Goal: Find specific page/section: Find specific page/section

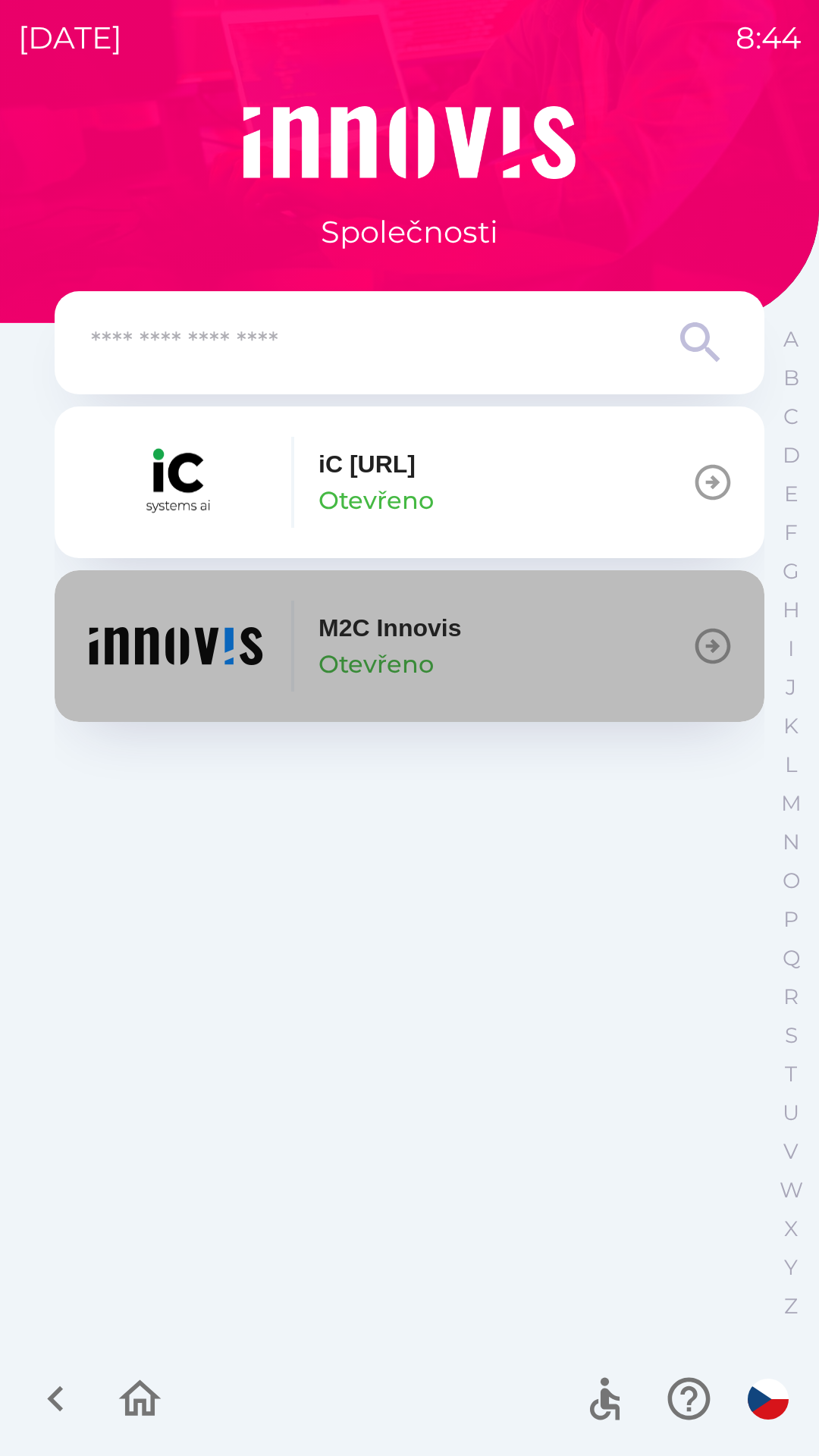
click at [186, 656] on img "button" at bounding box center [176, 646] width 182 height 91
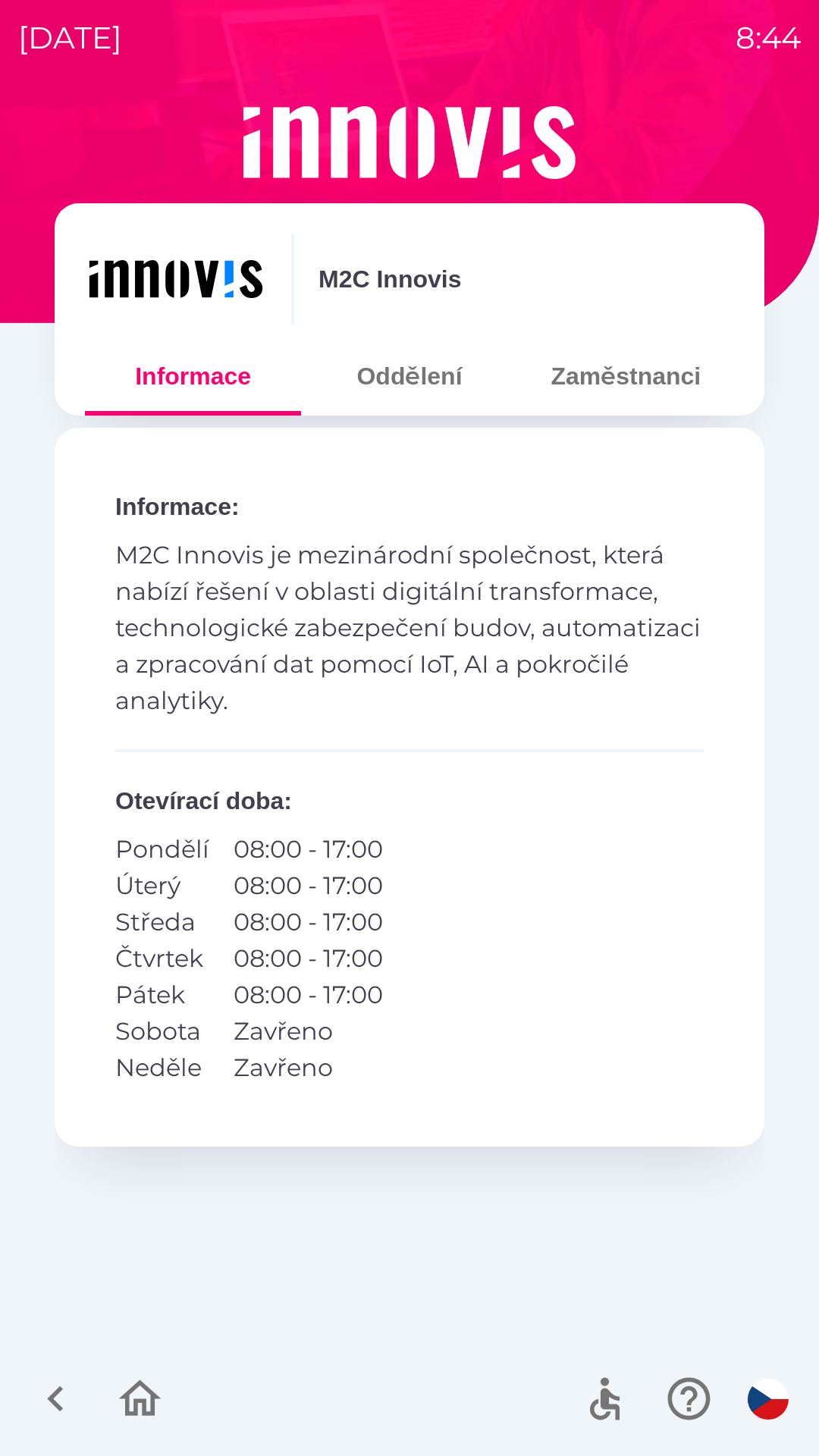
click at [383, 370] on button "Oddělení" at bounding box center [409, 376] width 216 height 55
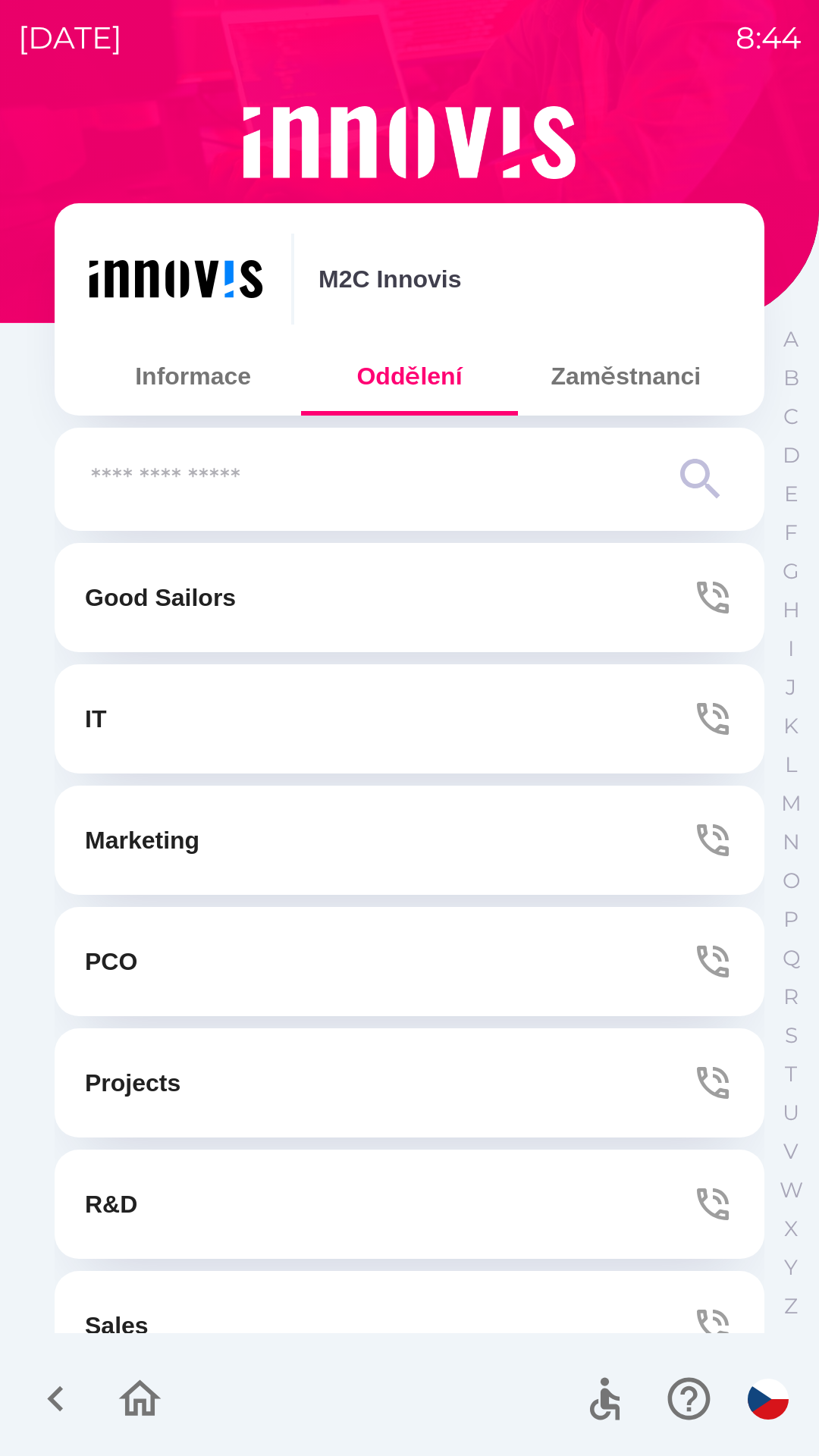
click at [587, 371] on button "Zaměstnanci" at bounding box center [626, 376] width 216 height 55
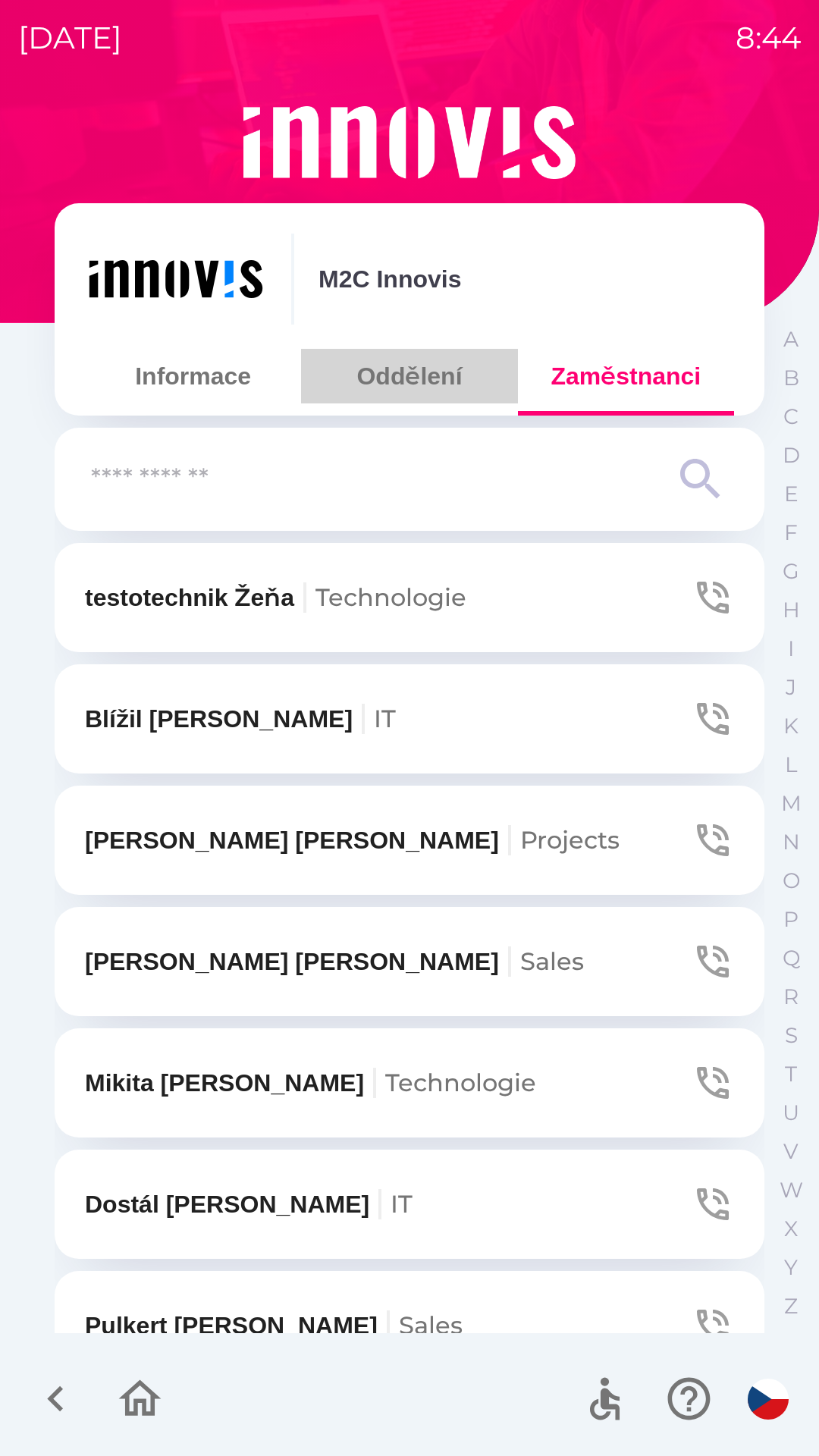
click at [402, 384] on button "Oddělení" at bounding box center [409, 376] width 216 height 55
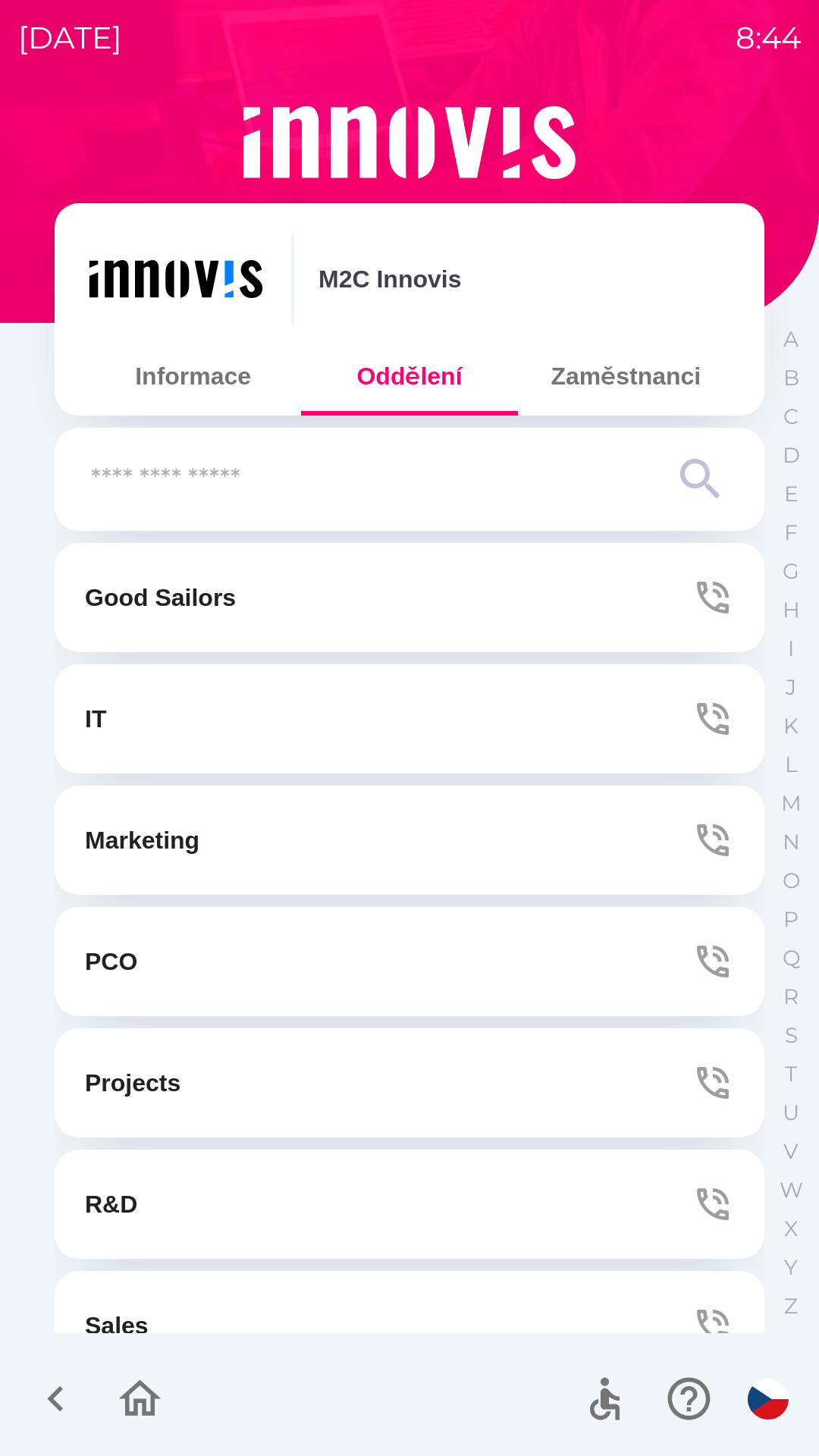
click at [165, 390] on button "Informace" at bounding box center [193, 376] width 216 height 55
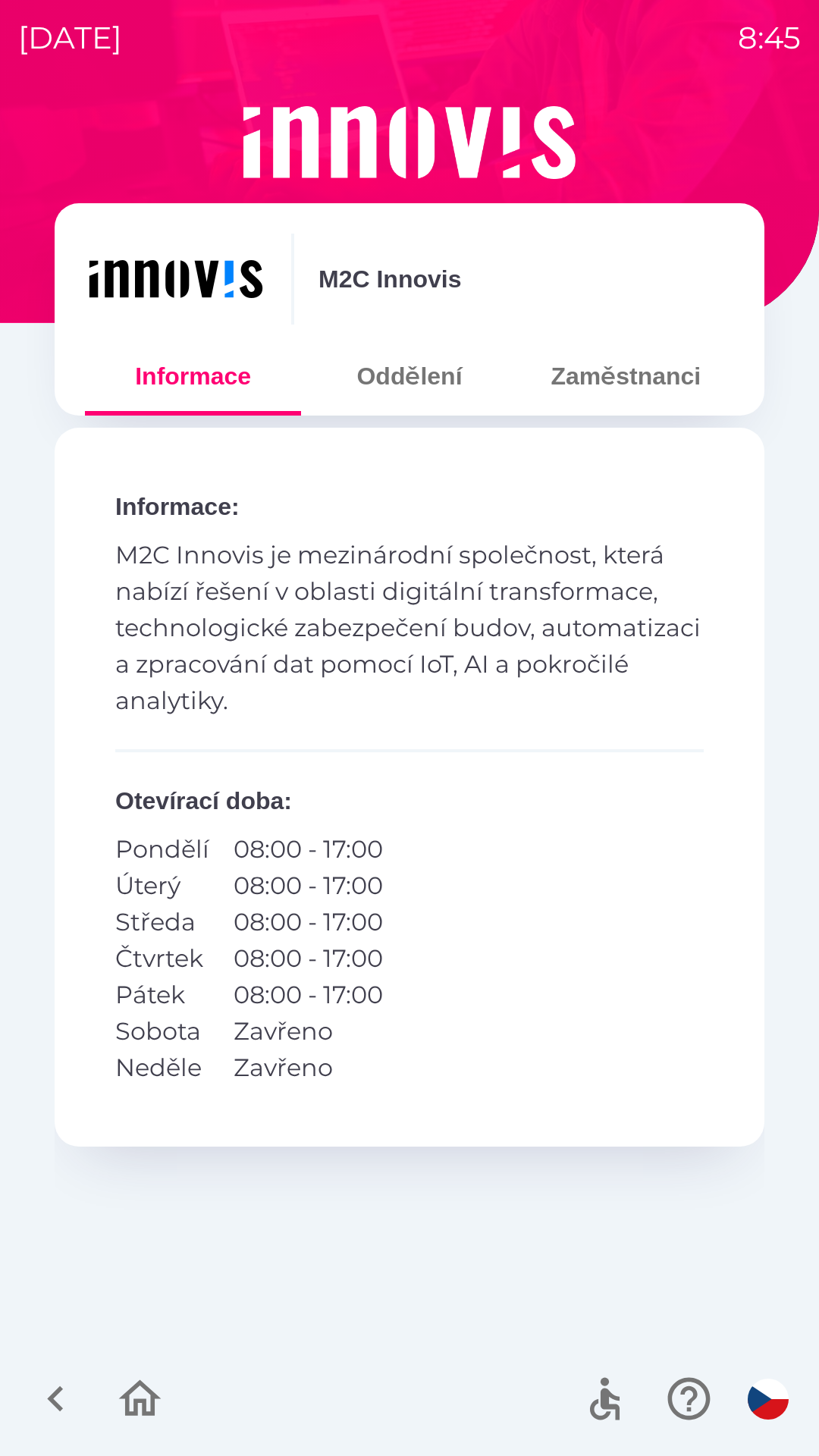
click at [615, 388] on button "Zaměstnanci" at bounding box center [626, 376] width 216 height 55
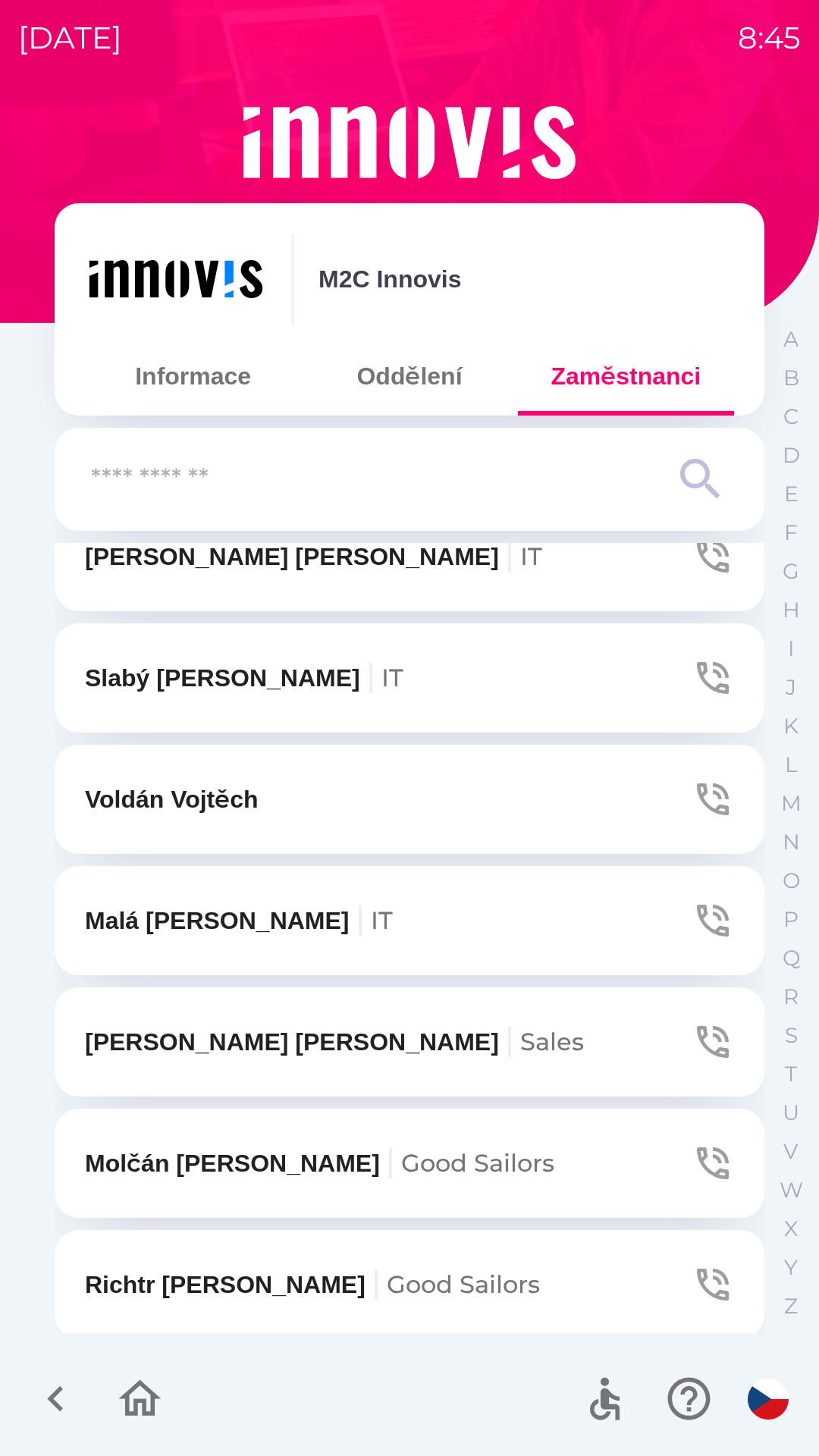
scroll to position [2474, 0]
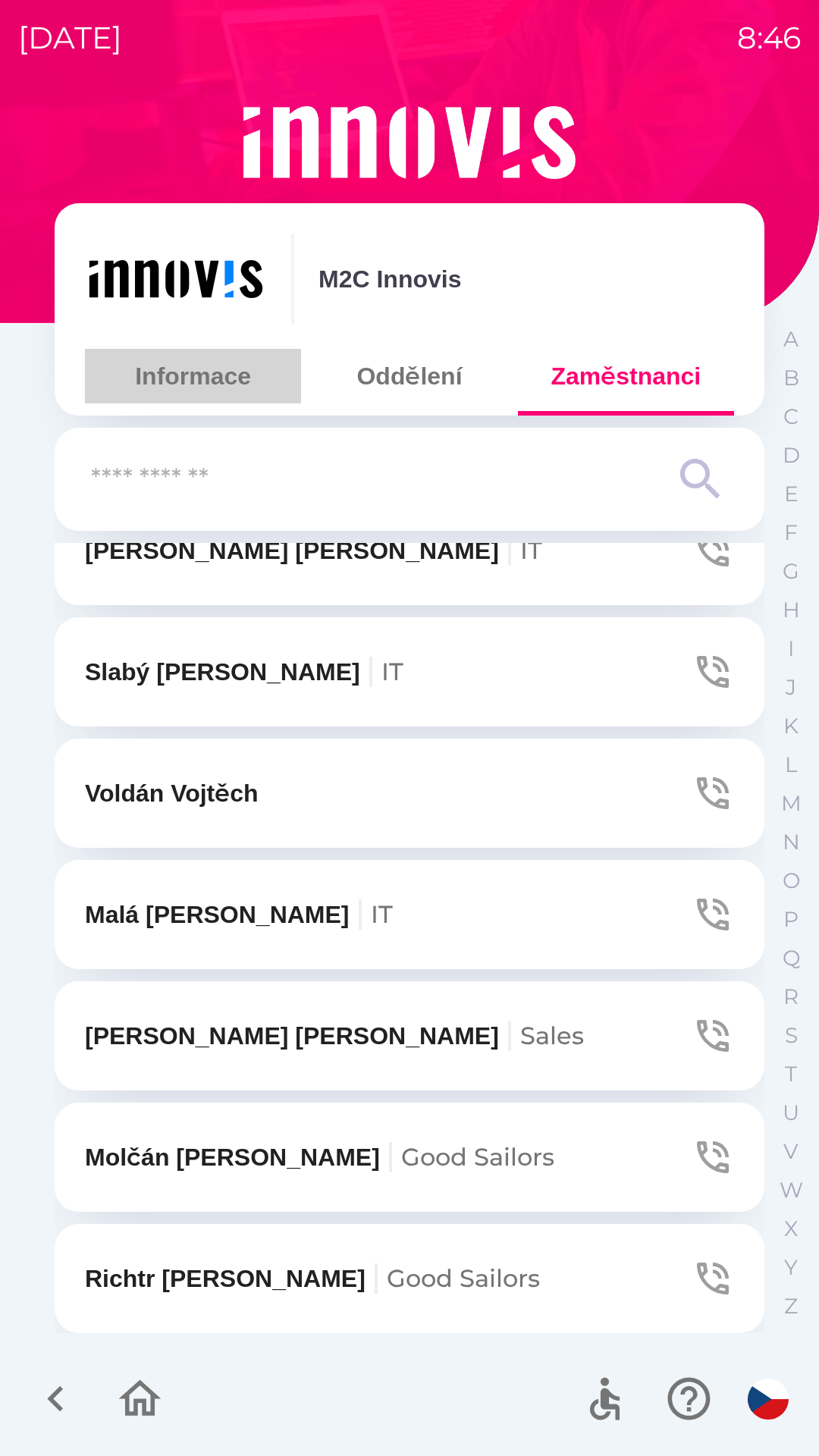
click at [182, 399] on button "Informace" at bounding box center [193, 376] width 216 height 55
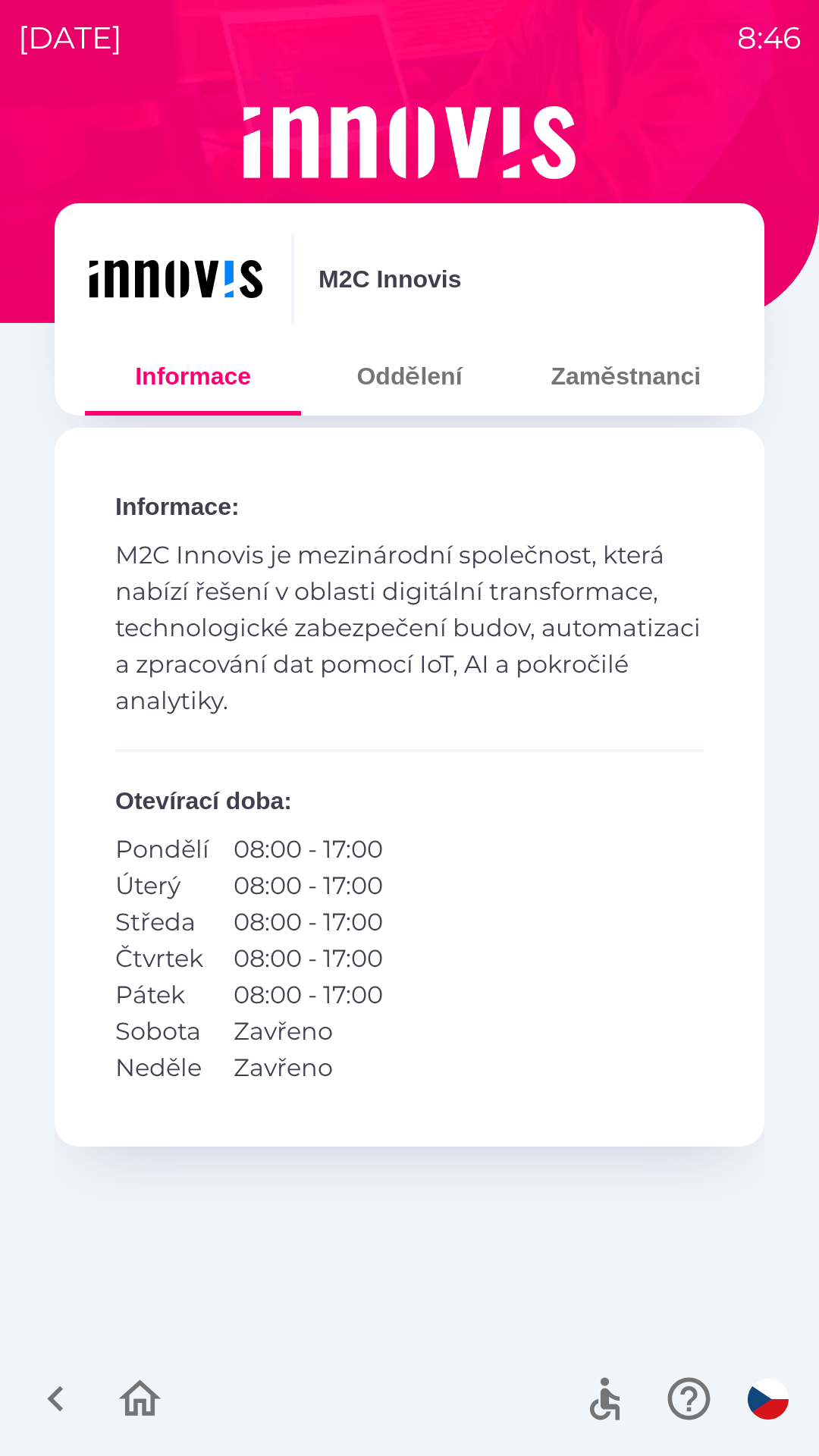
click at [383, 390] on button "Oddělení" at bounding box center [409, 376] width 216 height 55
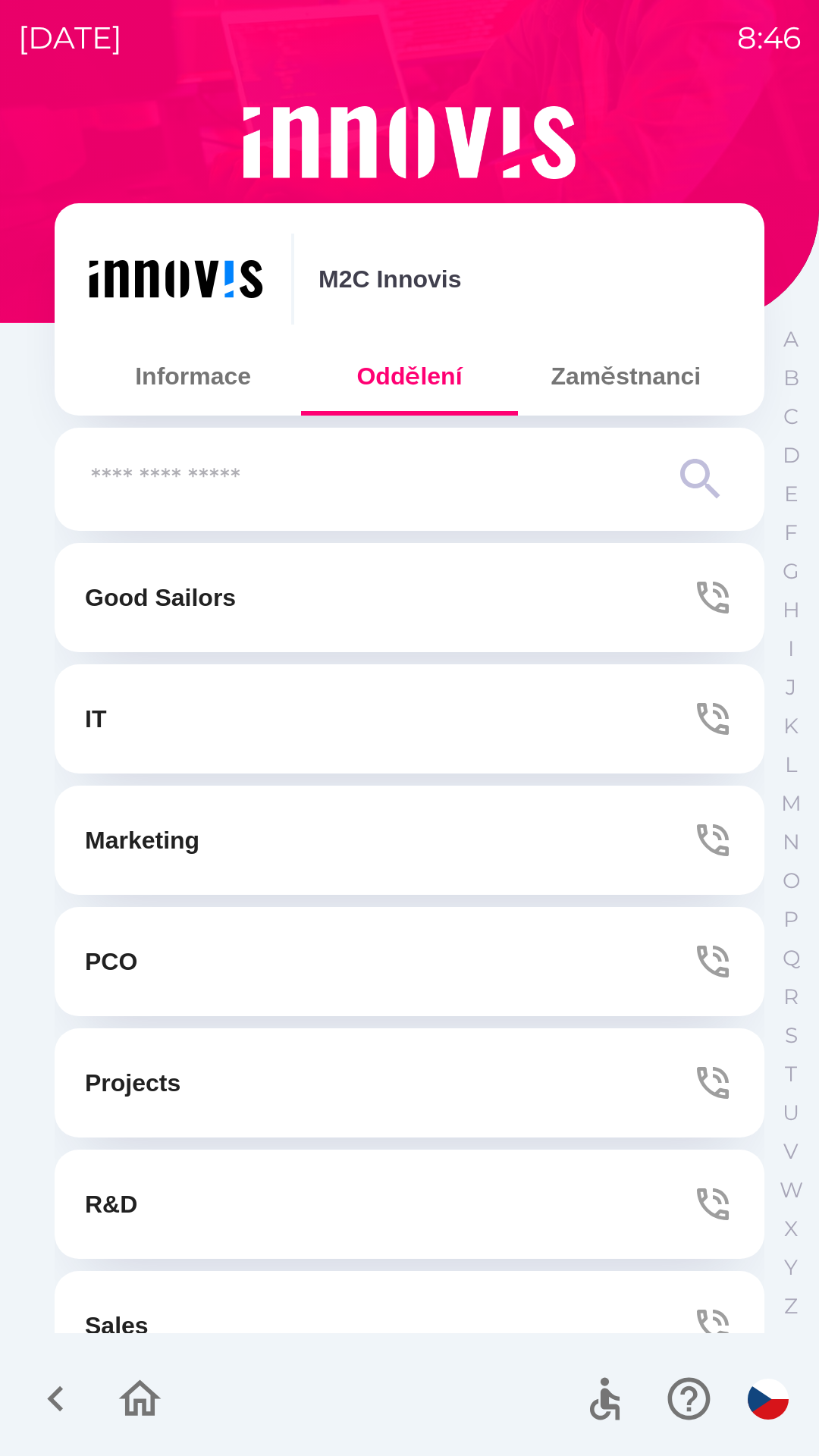
click at [174, 376] on button "Informace" at bounding box center [193, 376] width 216 height 55
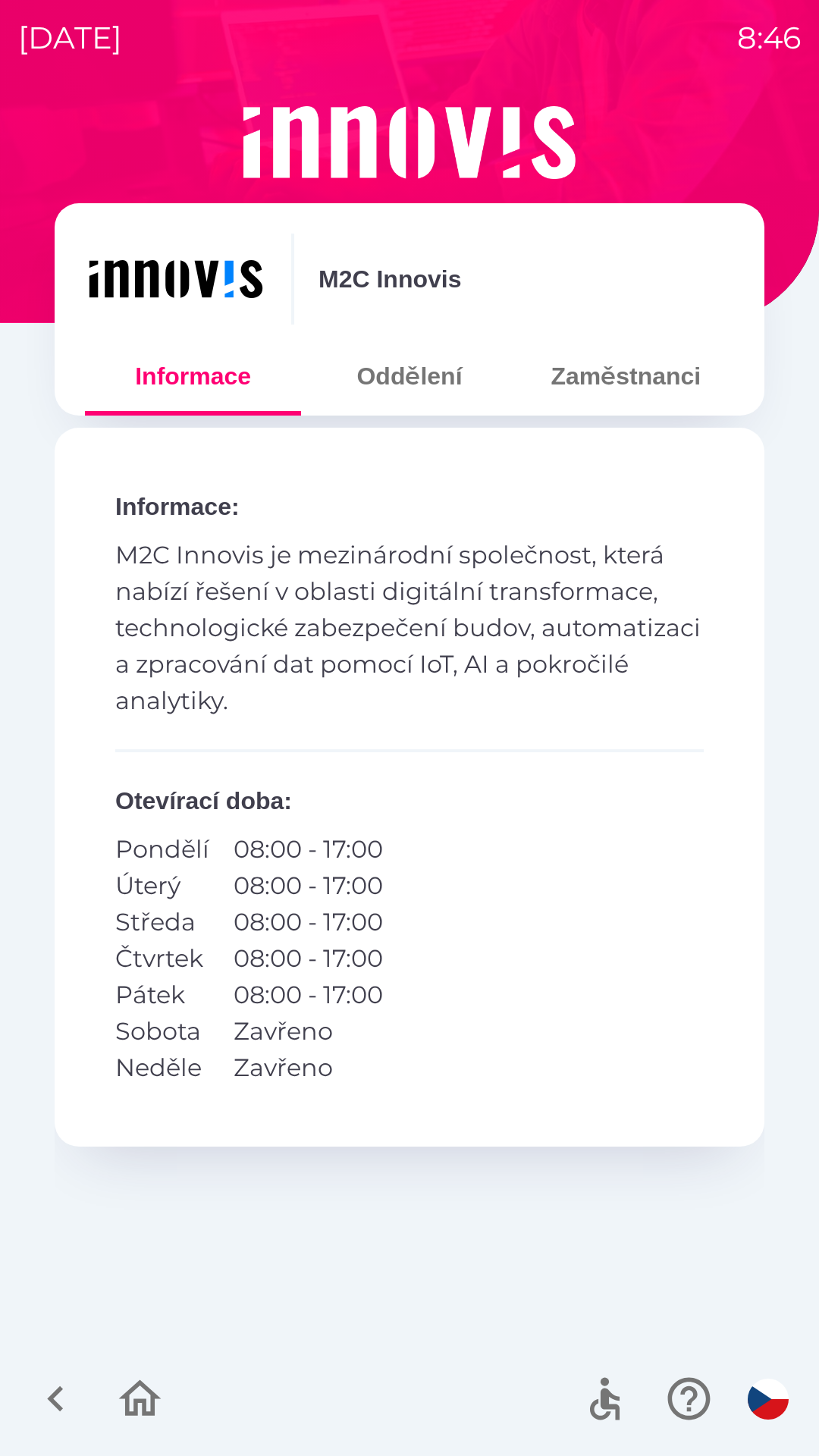
click at [122, 1409] on icon "button" at bounding box center [140, 1399] width 51 height 51
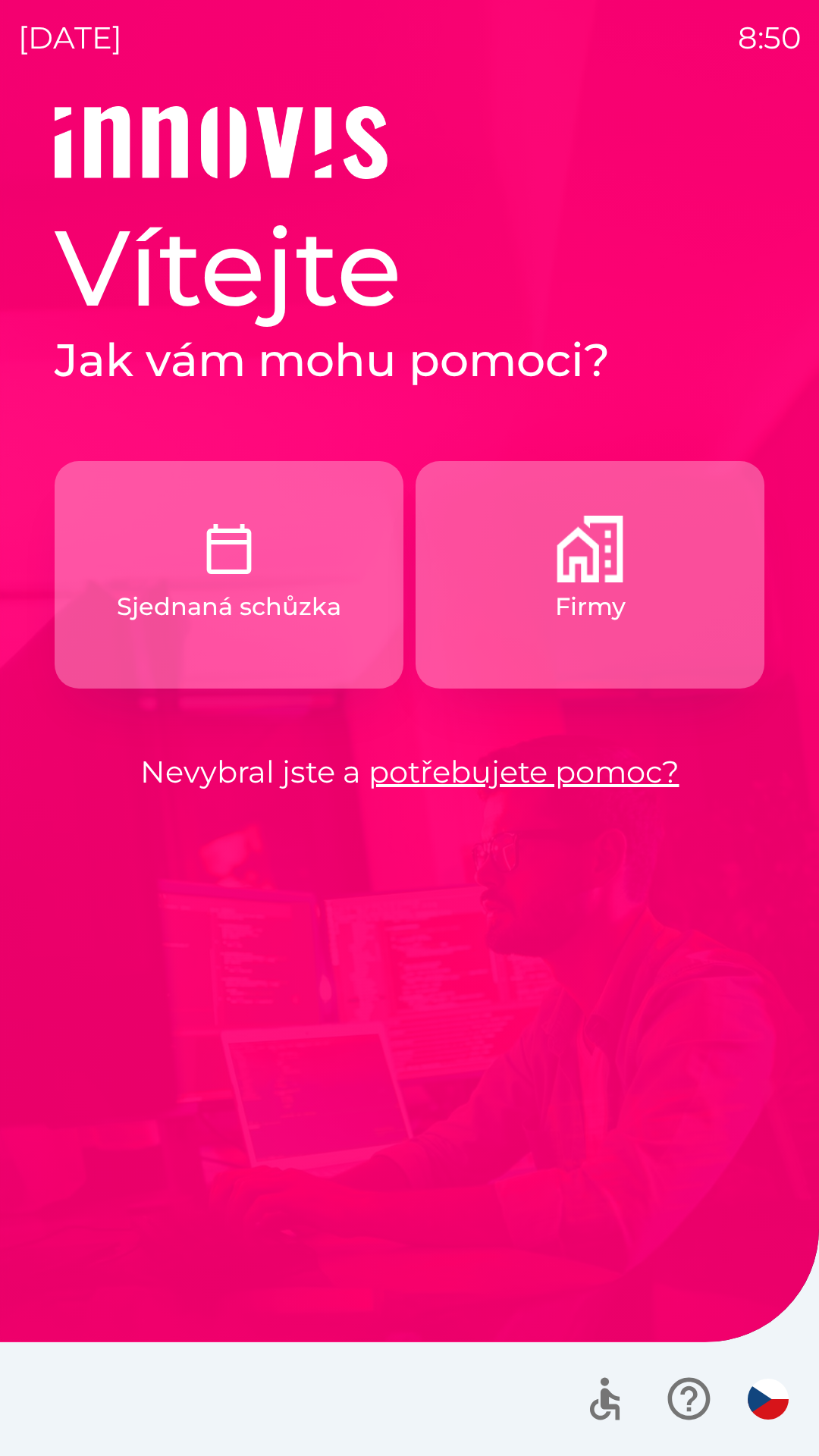
click at [275, 617] on p "Sjednaná schůzka" at bounding box center [229, 606] width 225 height 36
click at [551, 648] on button "Firmy" at bounding box center [590, 575] width 349 height 227
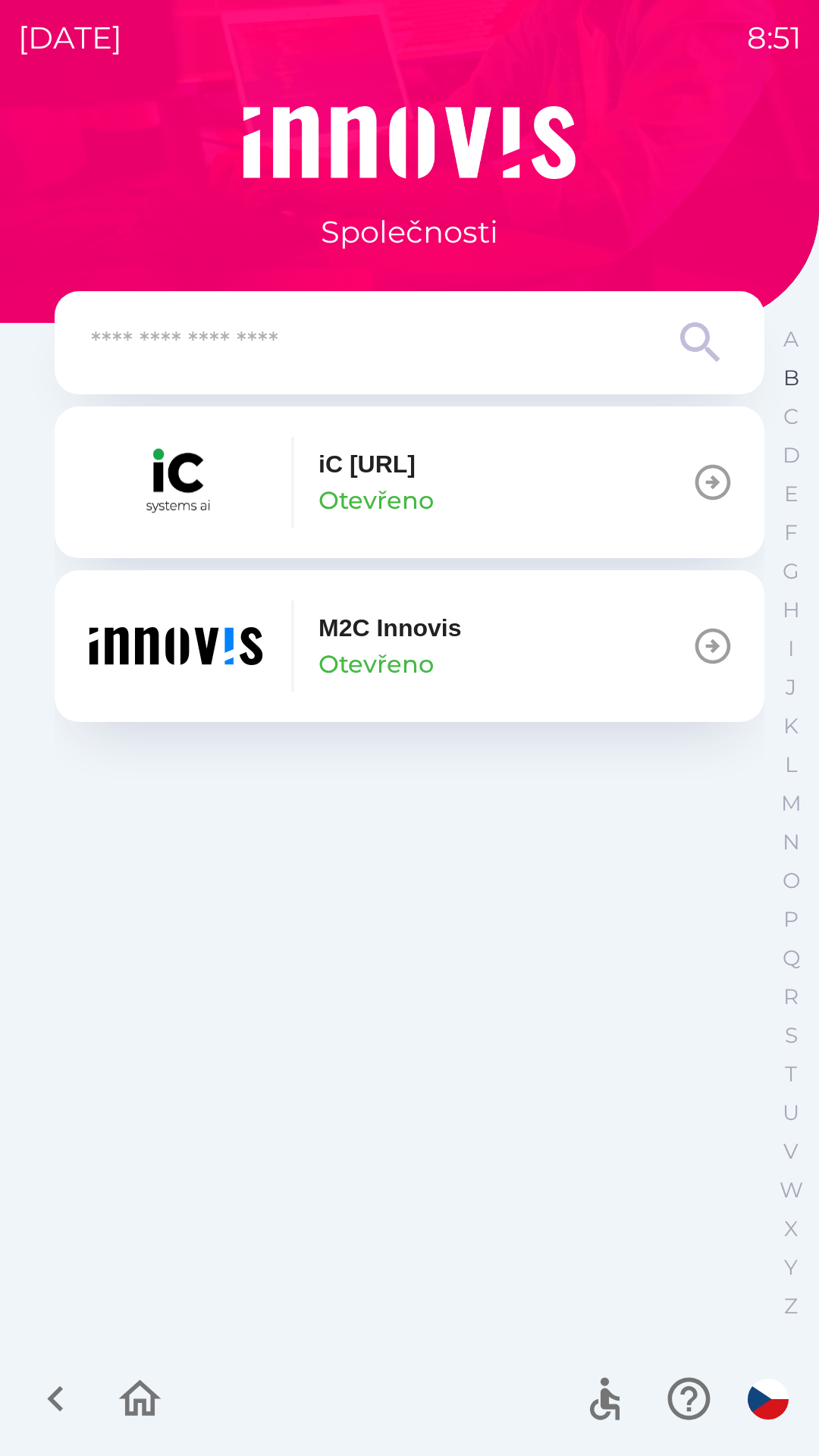
click at [790, 386] on p "B" at bounding box center [792, 377] width 16 height 27
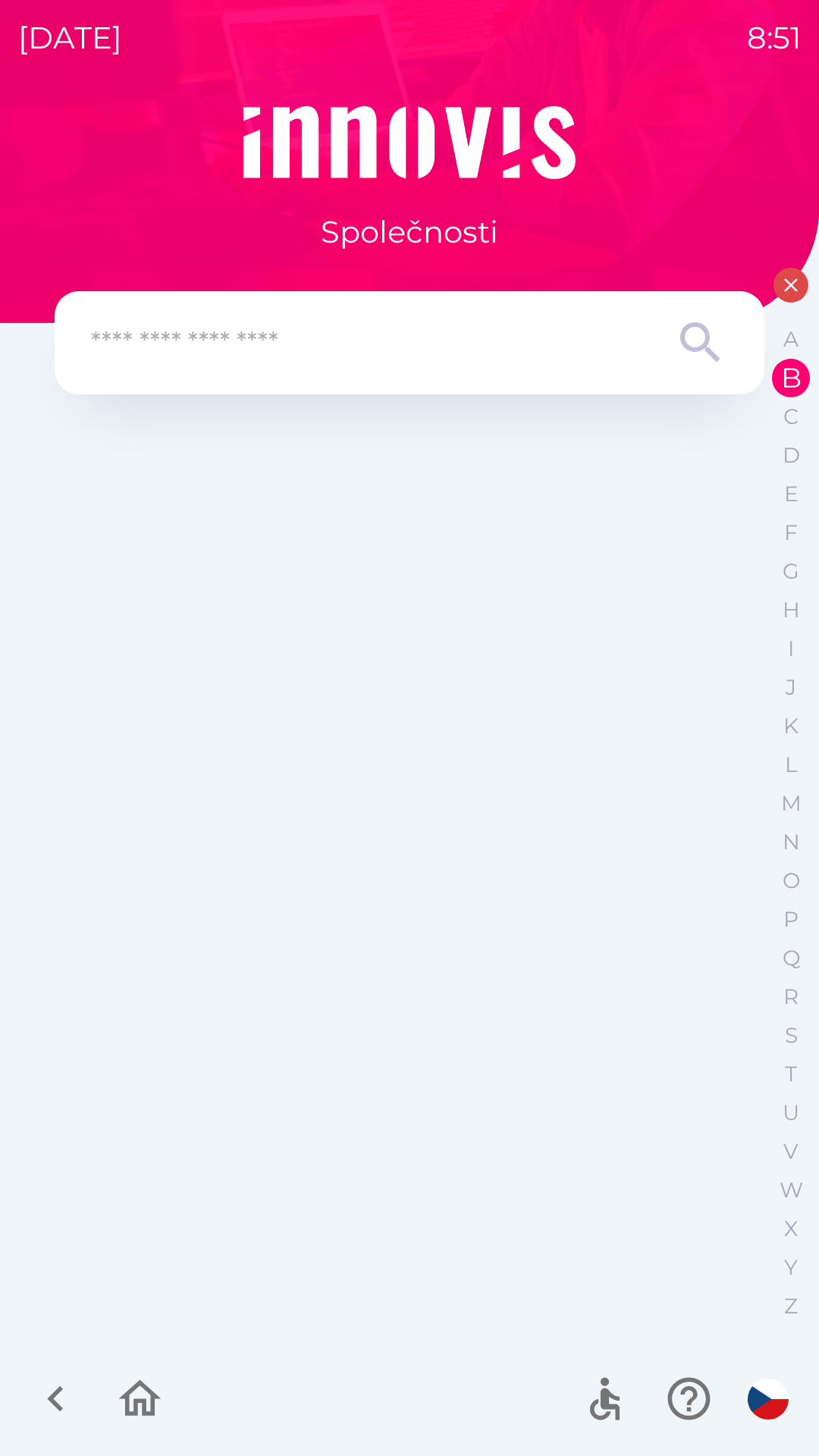
click at [544, 346] on input "text" at bounding box center [379, 343] width 576 height 42
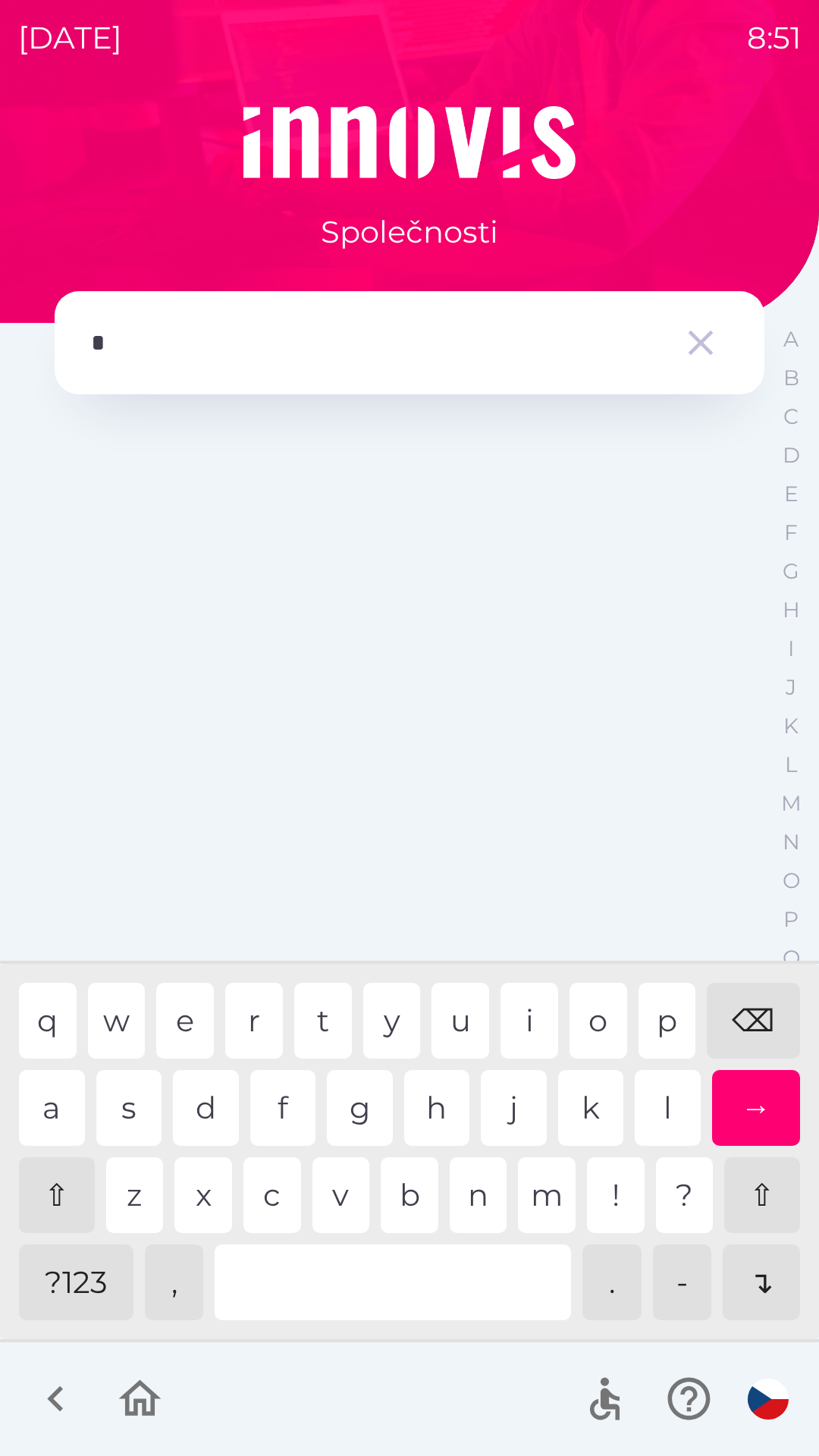
click at [215, 1021] on div "q w e r t y u i o p ⌫" at bounding box center [409, 1020] width 781 height 75
click at [199, 1026] on div "e" at bounding box center [184, 1020] width 57 height 75
type input "*"
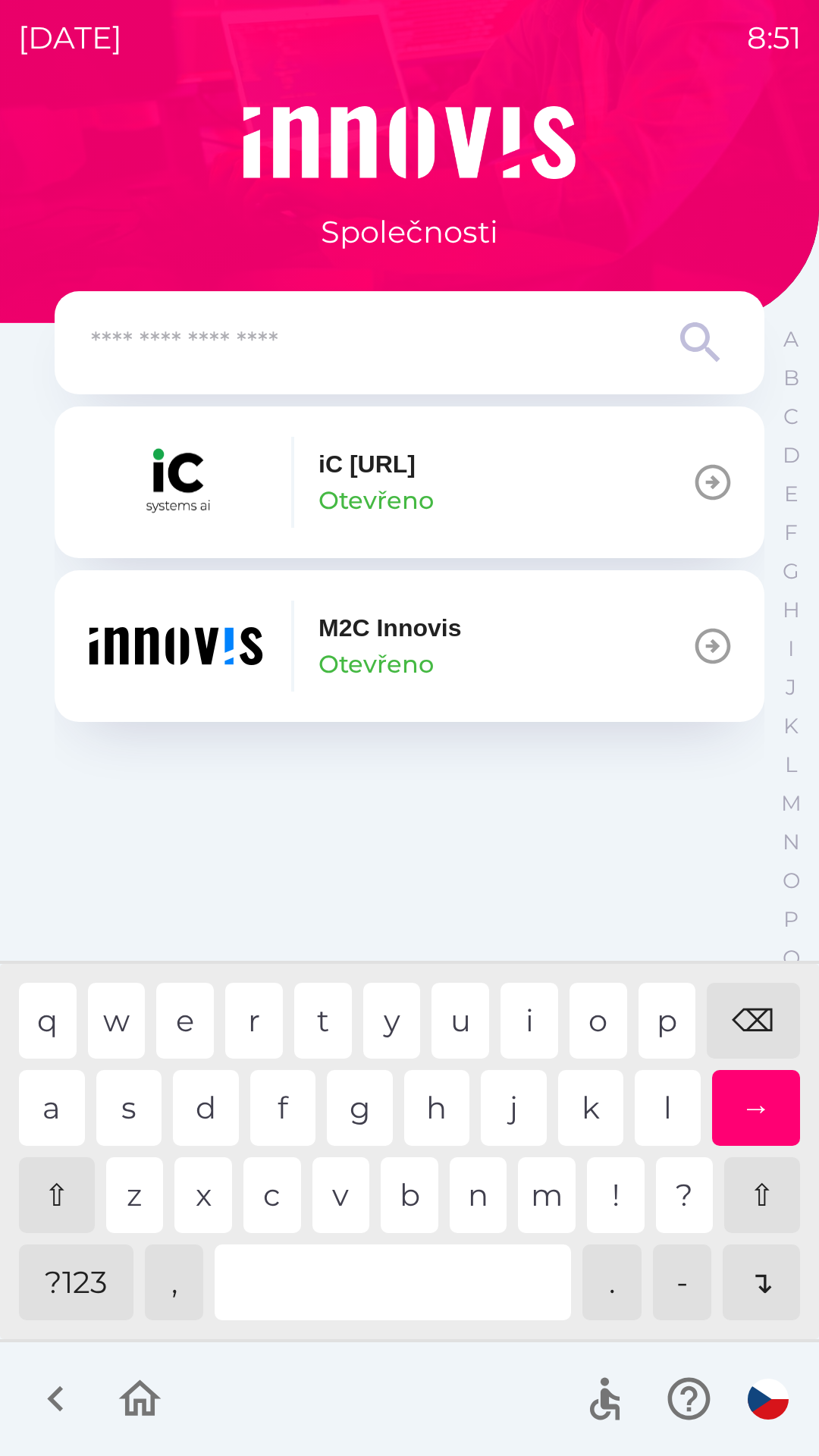
click at [744, 1009] on div "⌫" at bounding box center [753, 1020] width 93 height 75
click at [749, 1003] on div "⌫" at bounding box center [753, 1020] width 93 height 75
click at [58, 1398] on icon "button" at bounding box center [55, 1399] width 51 height 51
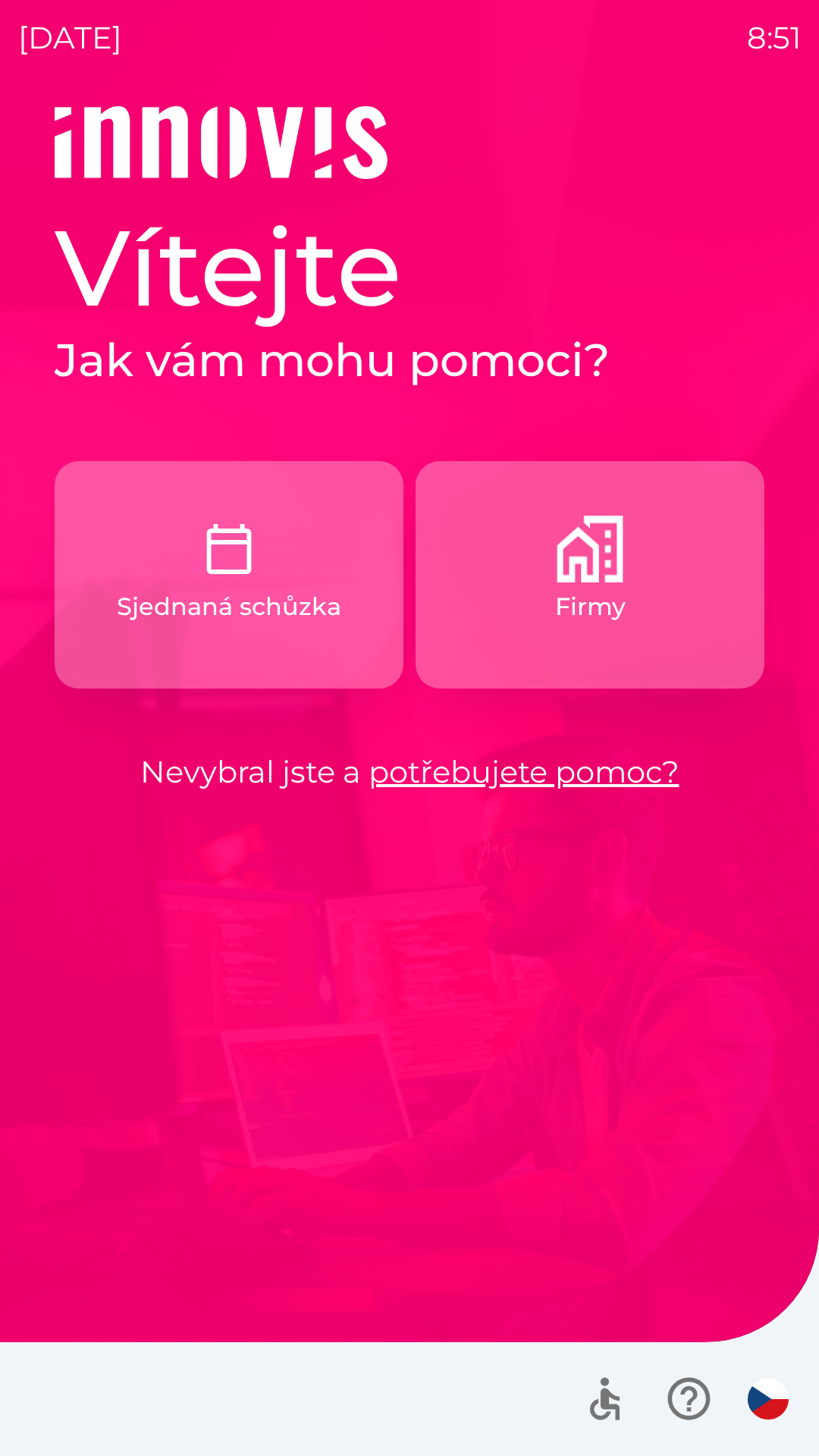
click at [302, 599] on p "Sjednaná schůzka" at bounding box center [229, 606] width 225 height 36
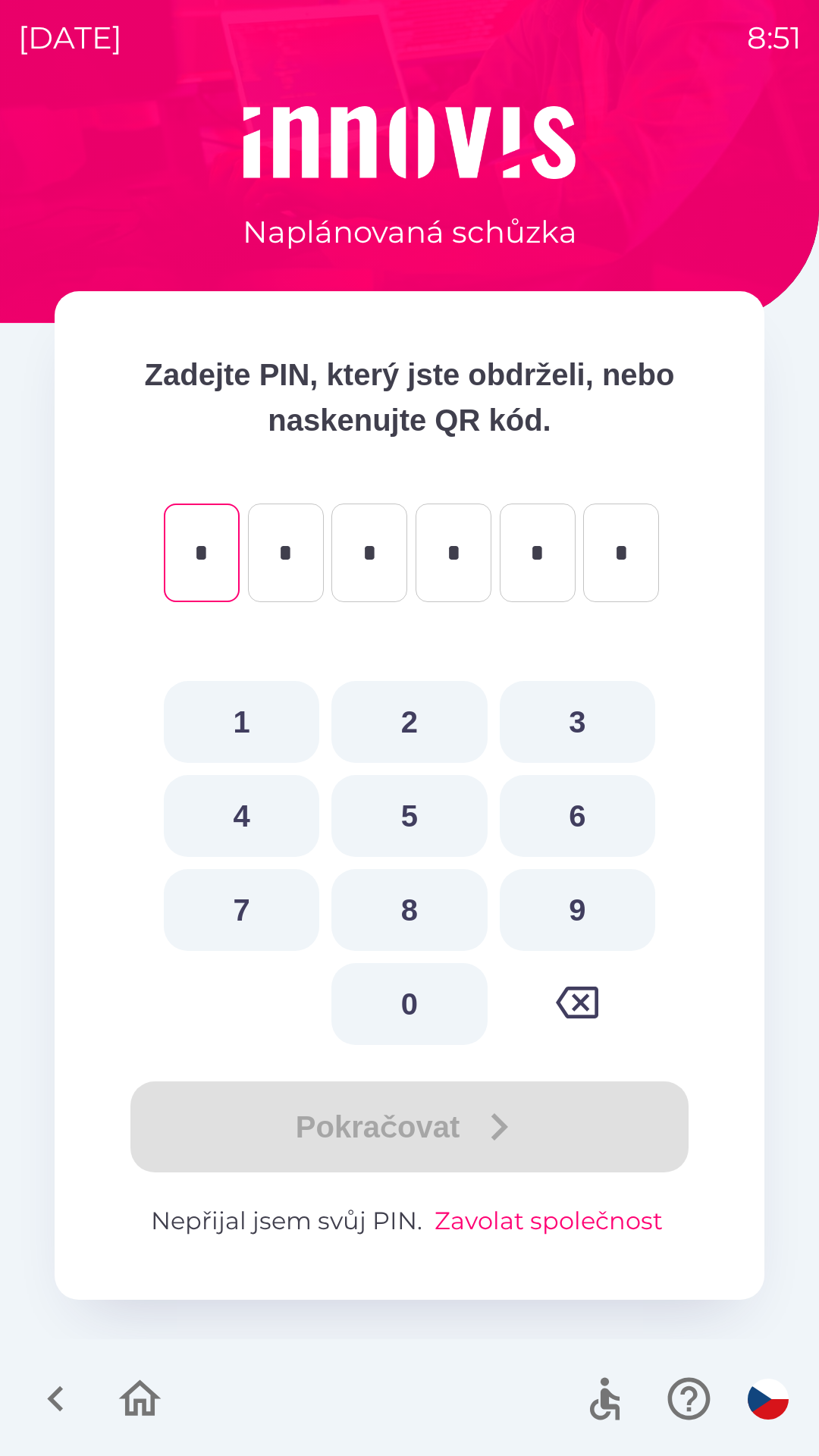
click at [523, 1220] on button "Zavolat společnost" at bounding box center [549, 1221] width 240 height 36
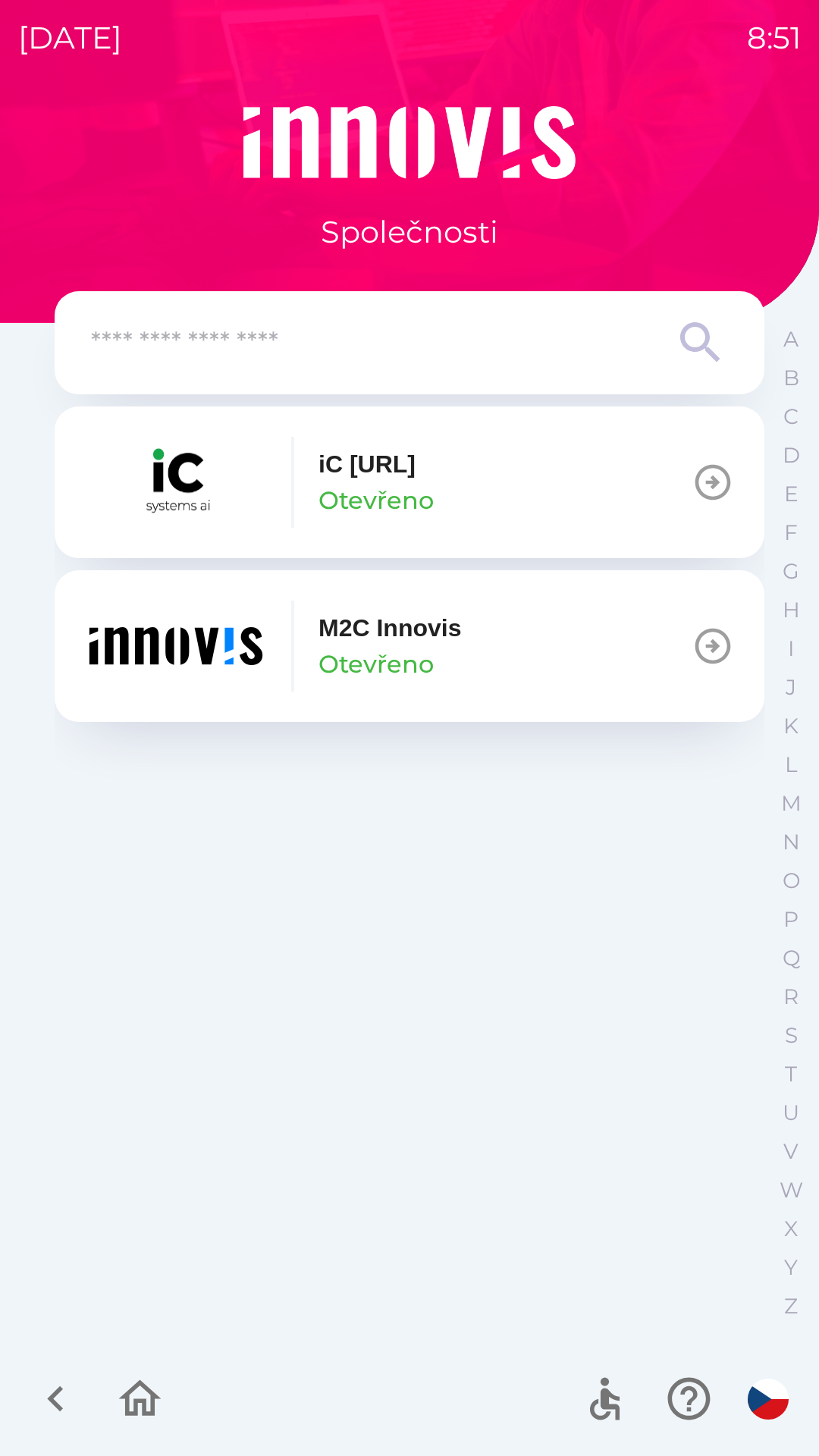
click at [63, 1426] on button "button" at bounding box center [55, 1399] width 63 height 63
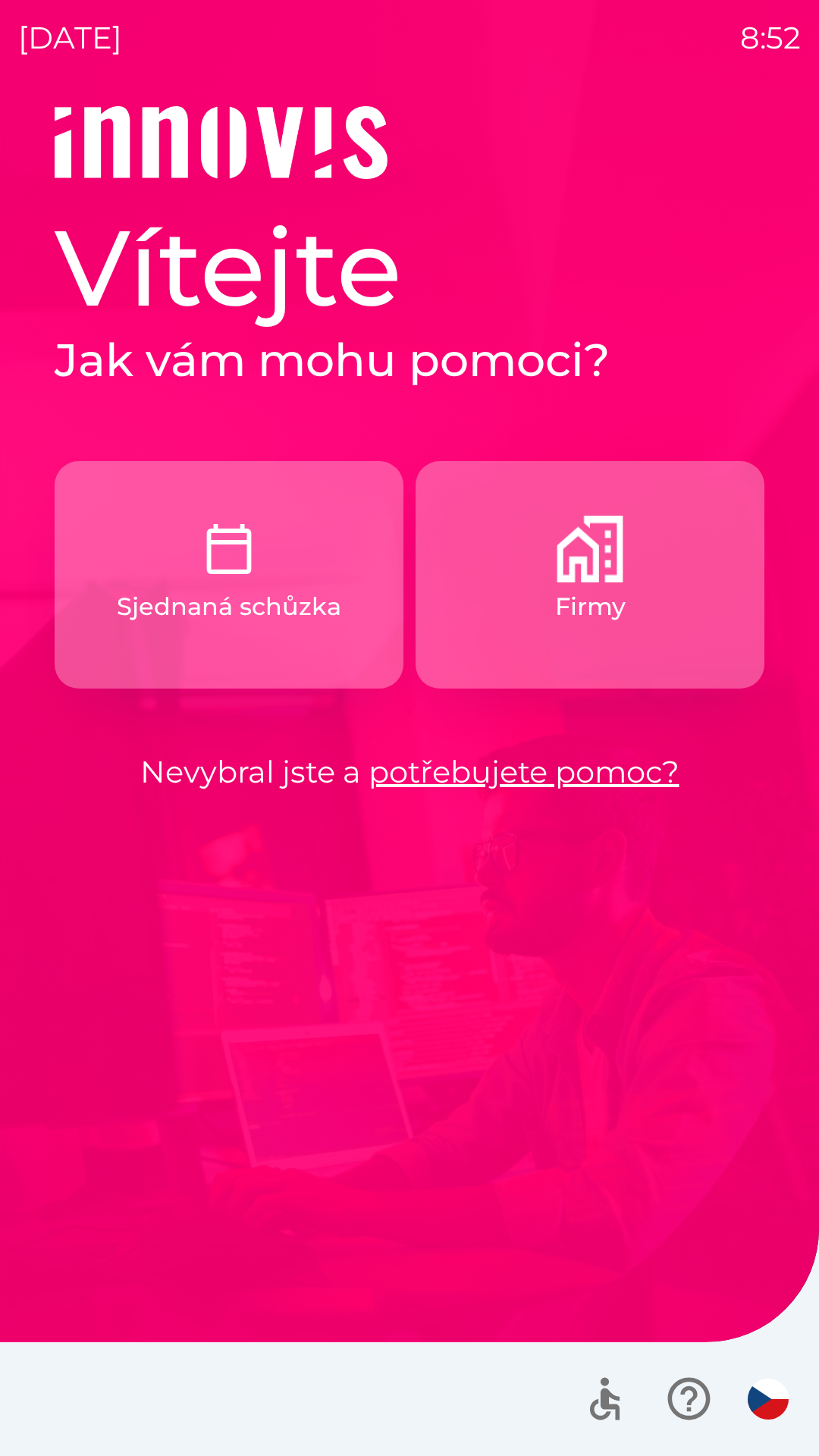
click at [272, 621] on p "Sjednaná schůzka" at bounding box center [229, 606] width 225 height 36
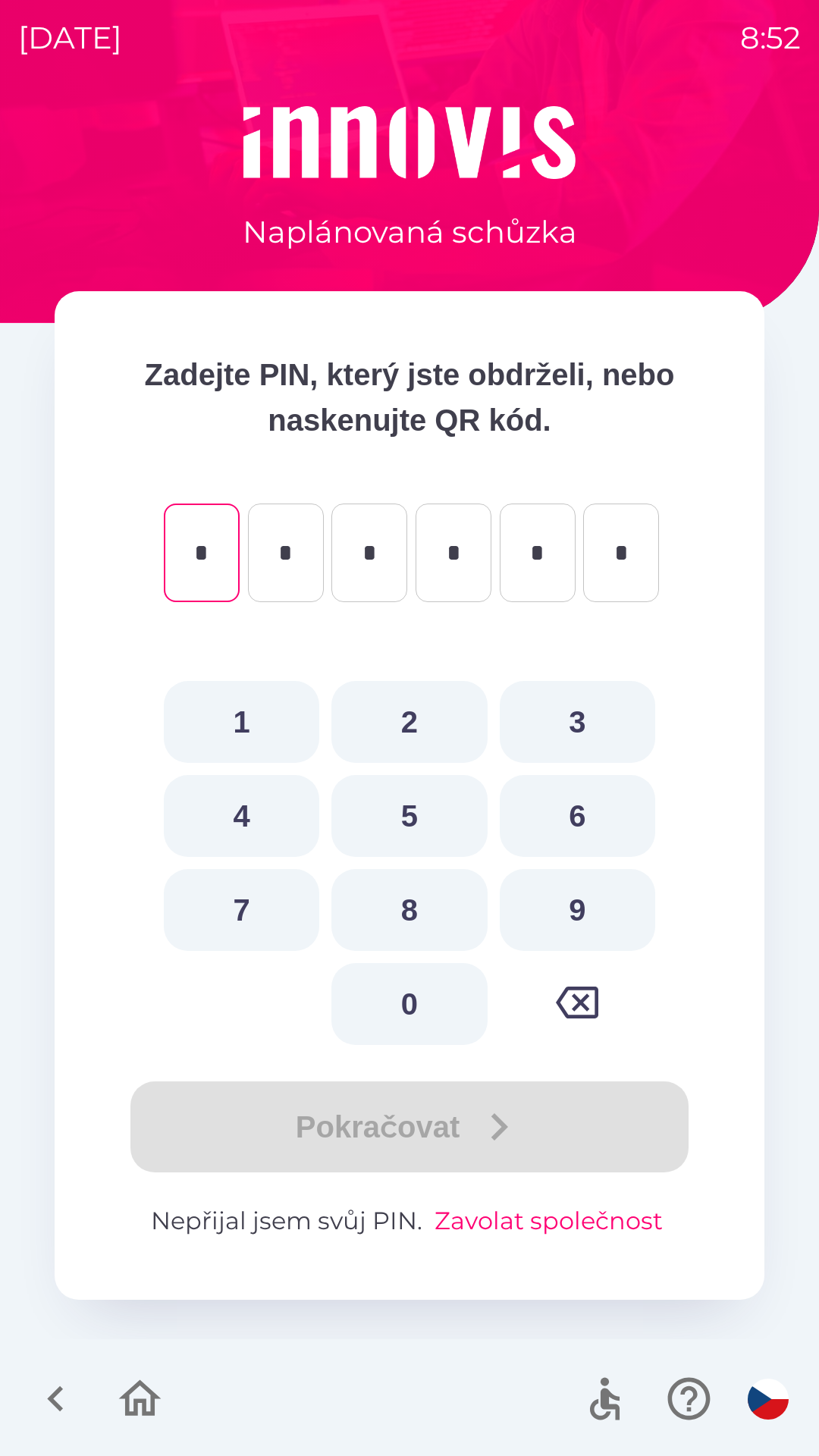
click at [480, 1224] on button "Zavolat společnost" at bounding box center [549, 1221] width 240 height 36
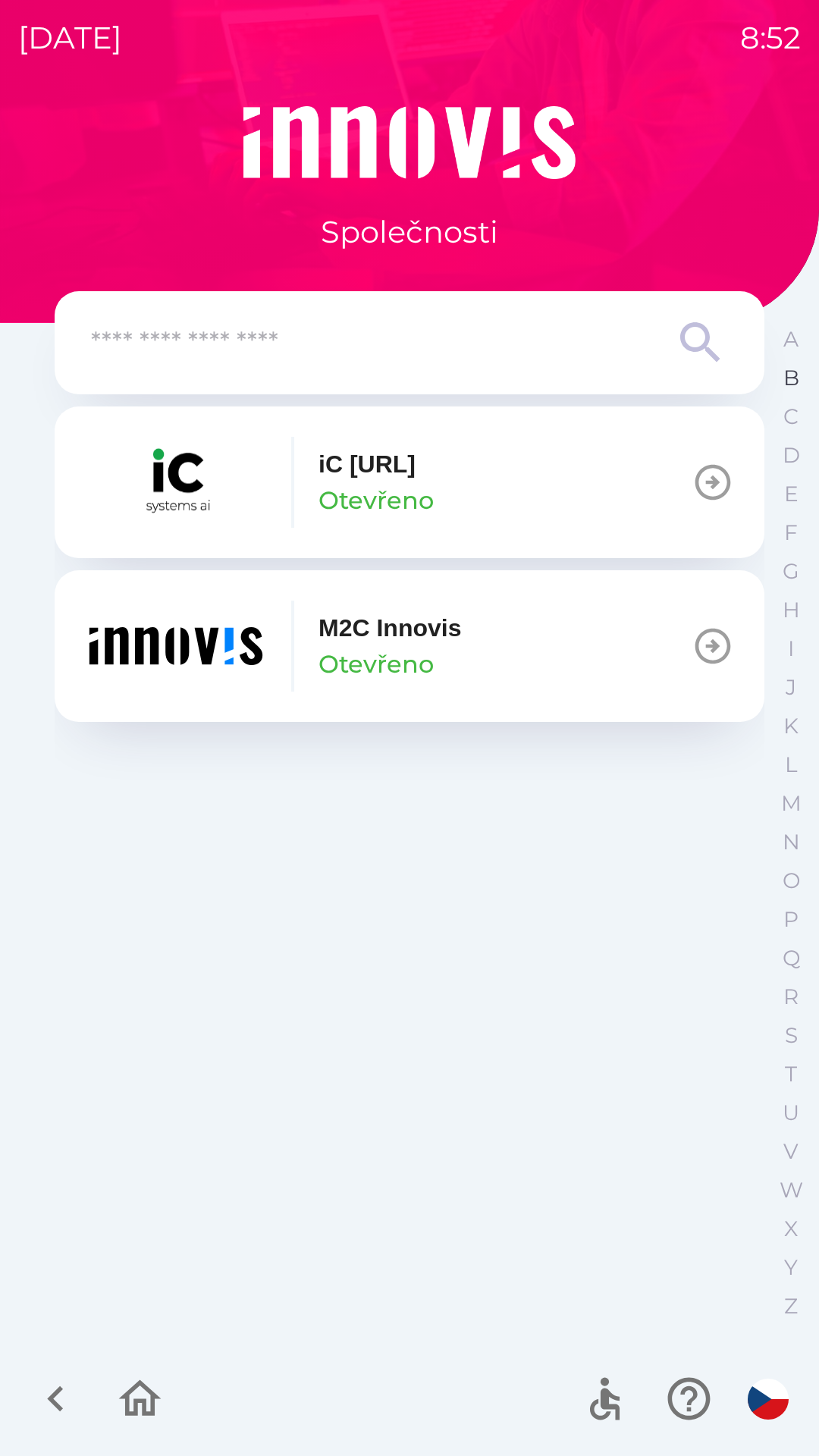
click at [785, 383] on p "B" at bounding box center [792, 377] width 16 height 27
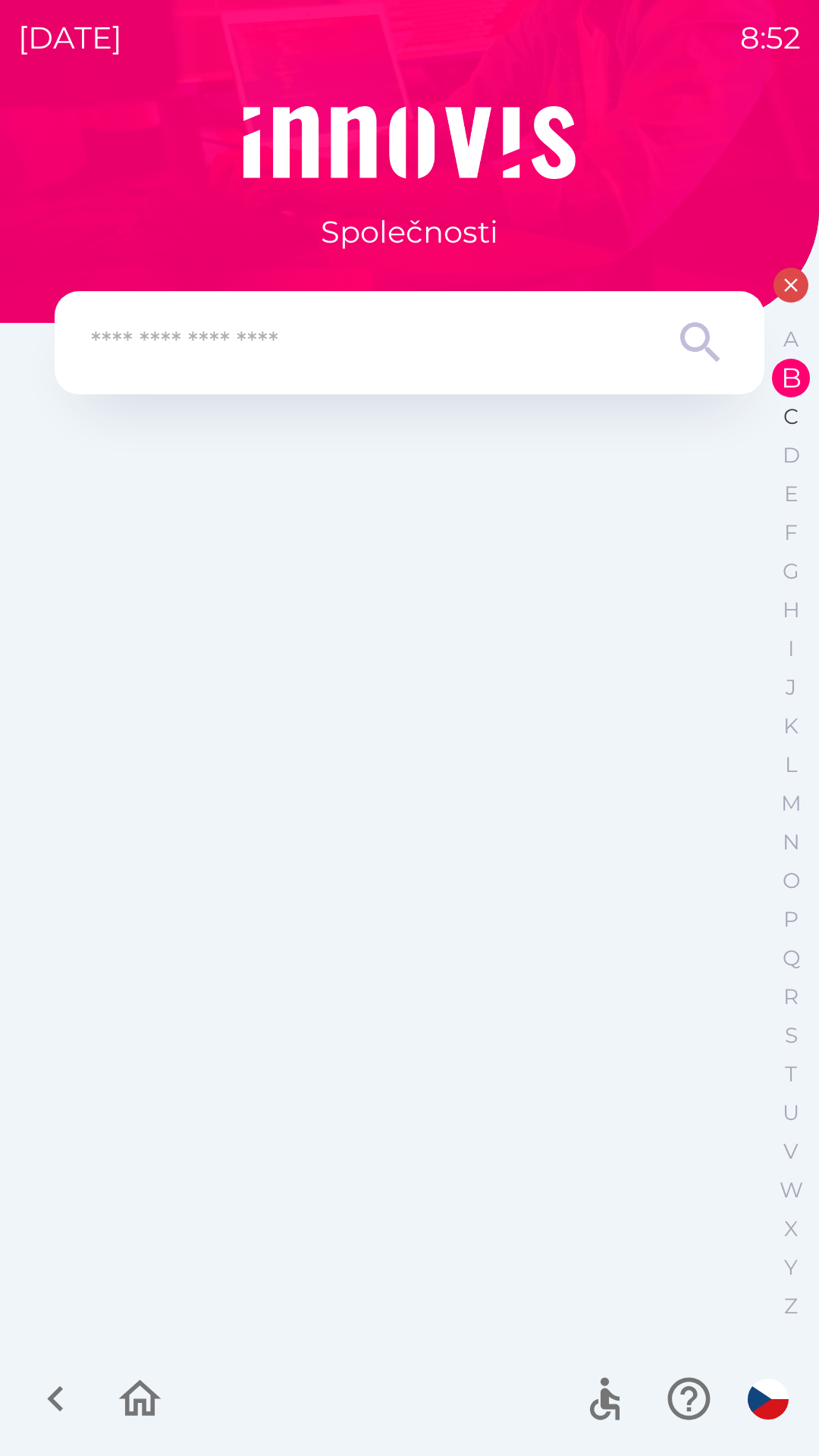
click at [791, 418] on p "C" at bounding box center [792, 416] width 15 height 27
click at [783, 459] on p "D" at bounding box center [792, 455] width 17 height 27
click at [787, 490] on p "E" at bounding box center [791, 494] width 15 height 27
click at [780, 526] on button "F" at bounding box center [791, 532] width 38 height 39
click at [786, 571] on p "G" at bounding box center [791, 571] width 16 height 27
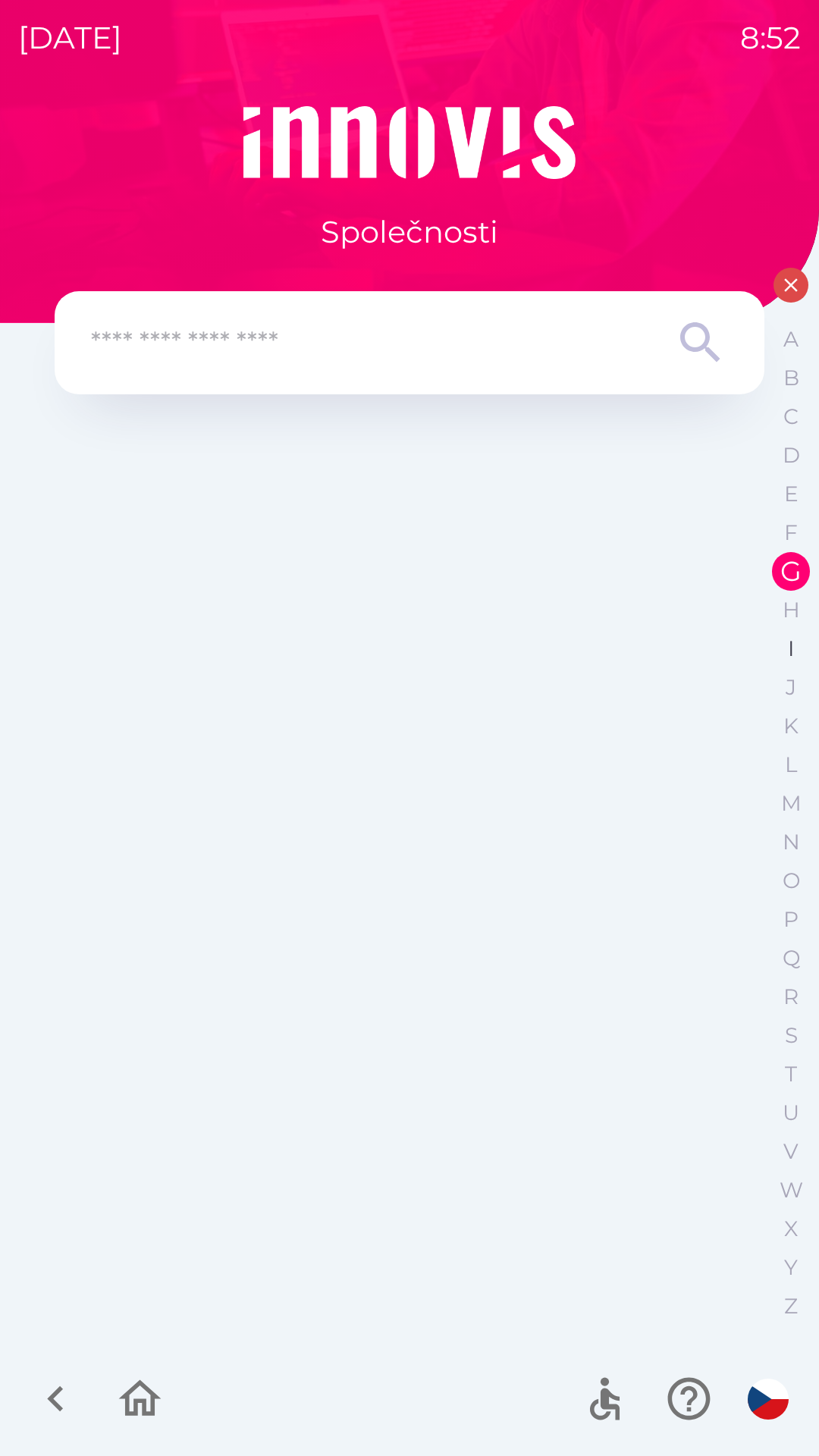
click at [804, 640] on button "I" at bounding box center [791, 648] width 38 height 39
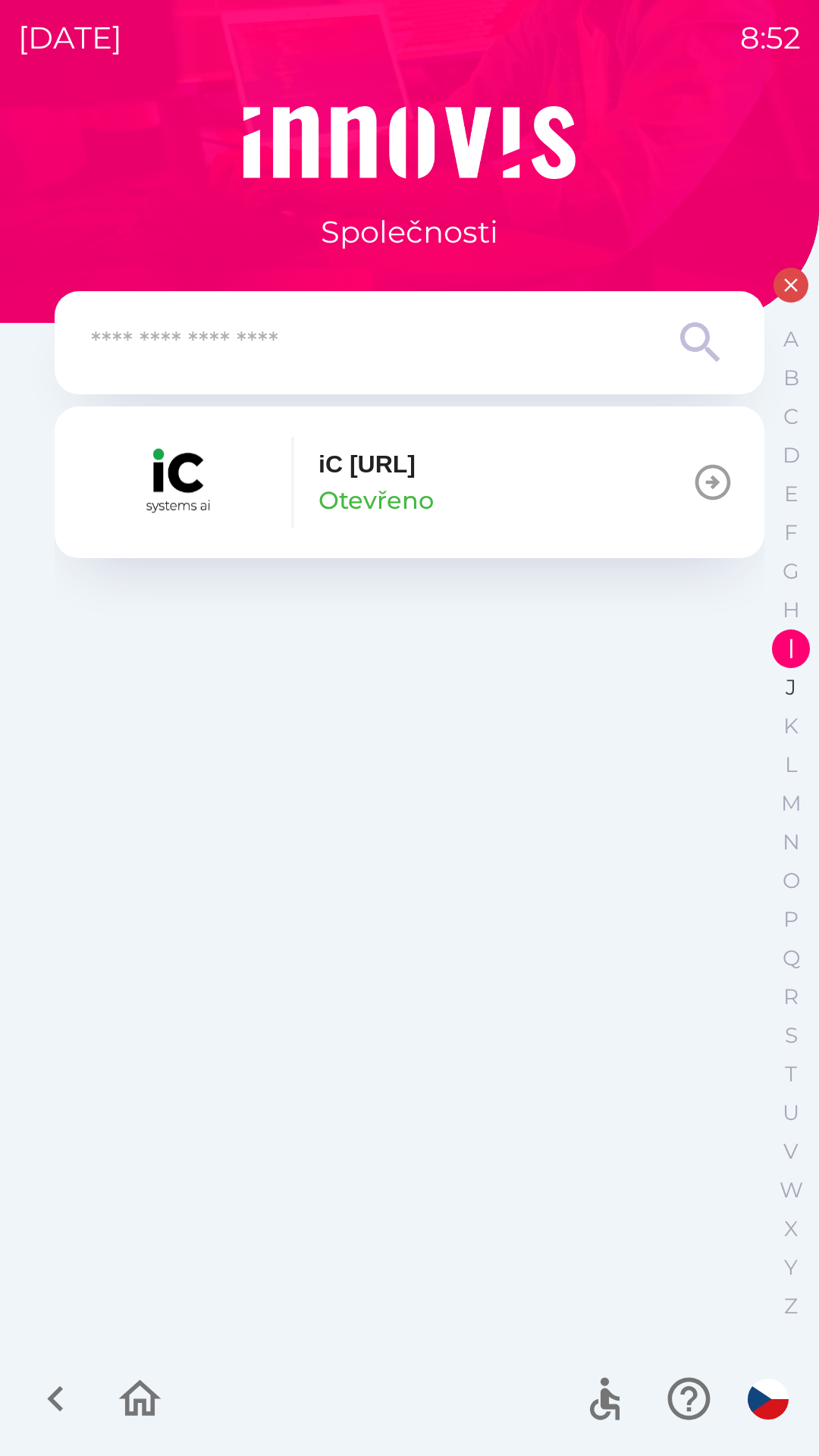
click at [807, 695] on button "J" at bounding box center [791, 687] width 38 height 39
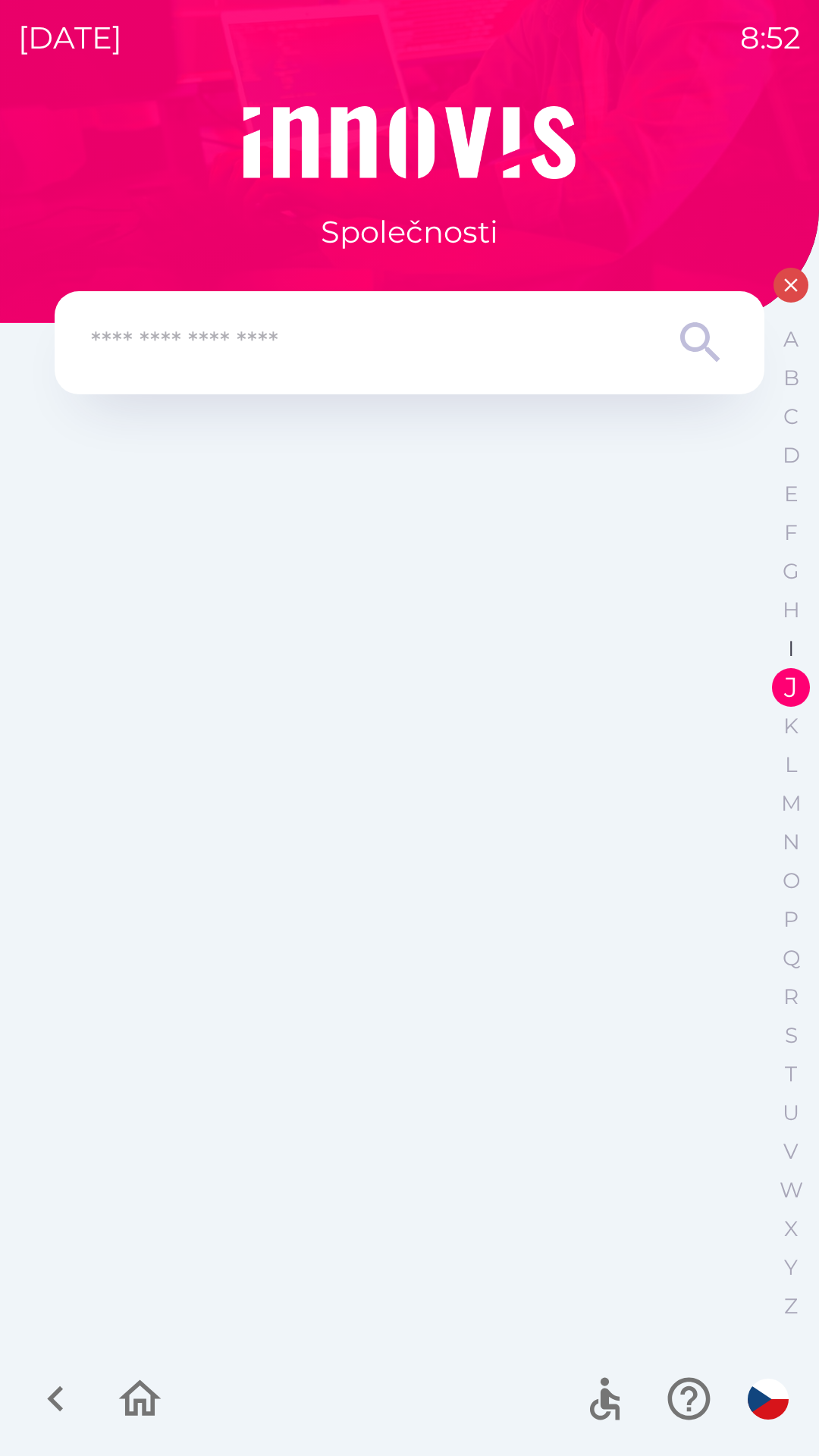
click at [791, 636] on p "I" at bounding box center [791, 648] width 6 height 27
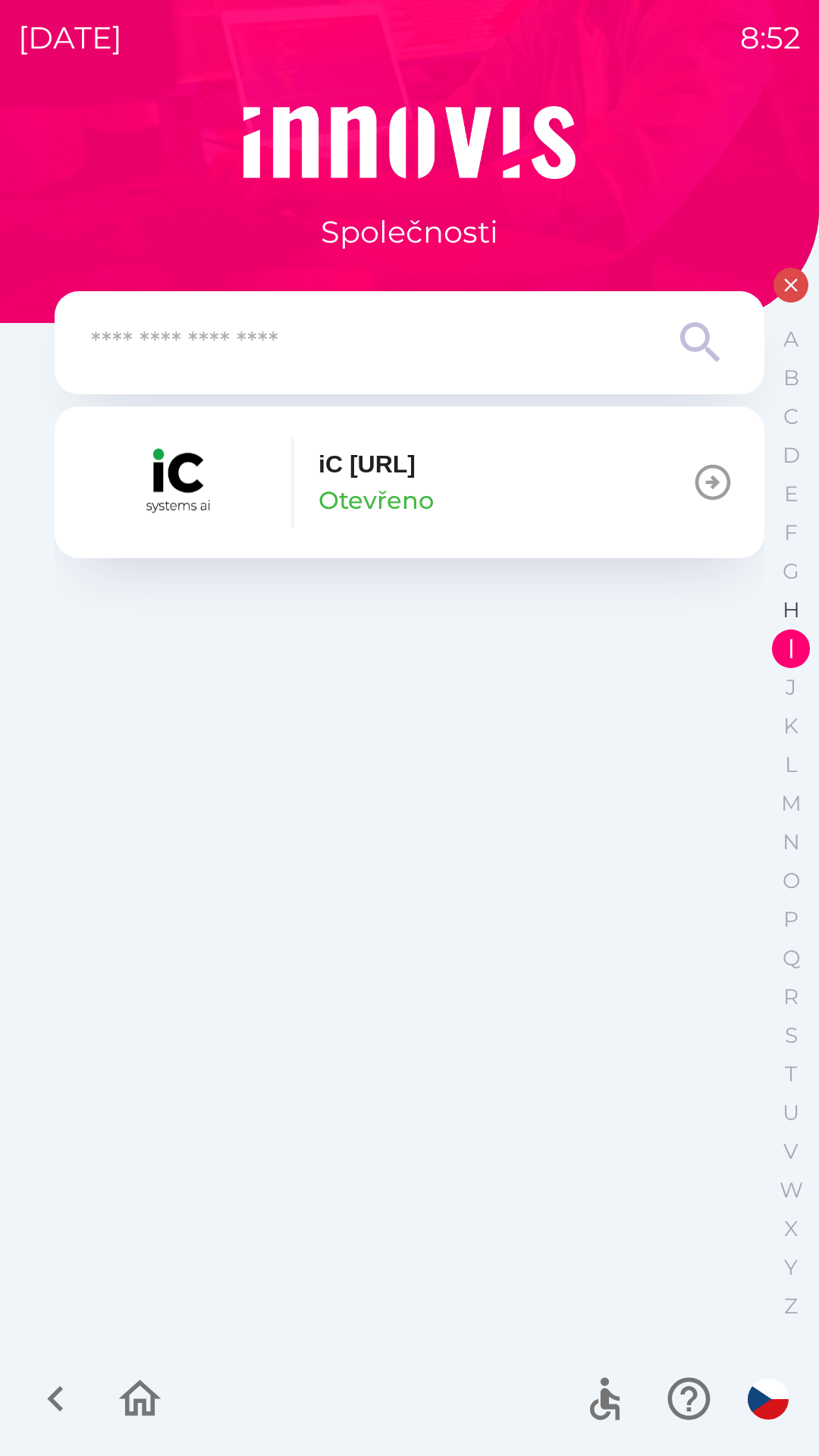
click at [784, 600] on p "H" at bounding box center [792, 610] width 17 height 27
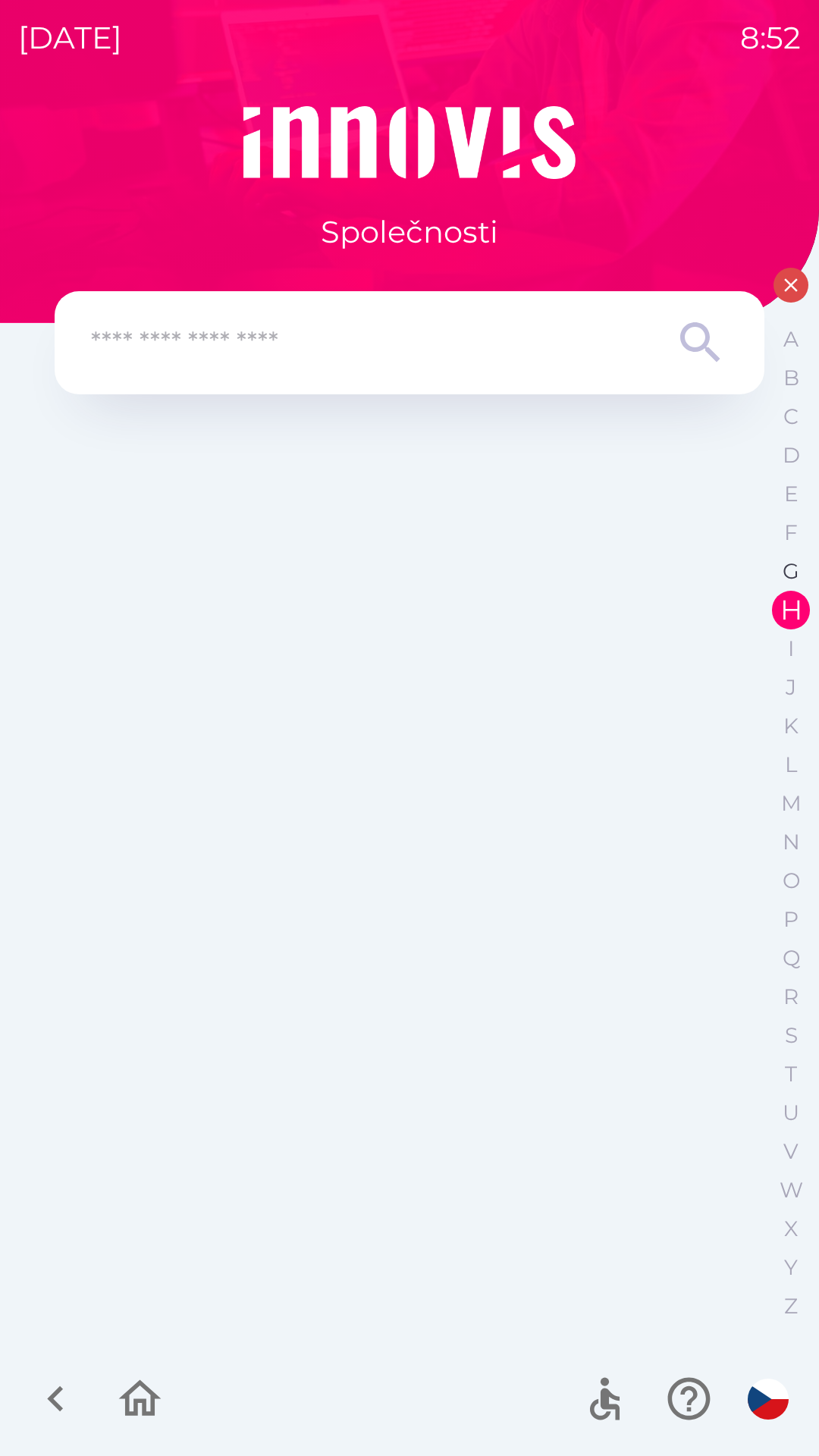
click at [786, 557] on button "G" at bounding box center [791, 571] width 38 height 39
click at [780, 514] on div "A B C D E F G H I J K L M N O P Q R S T U V W X Y Z" at bounding box center [791, 822] width 38 height 1006
click at [785, 475] on button "E" at bounding box center [791, 494] width 38 height 39
click at [777, 283] on button "button" at bounding box center [791, 285] width 35 height 35
